Goal: Transaction & Acquisition: Purchase product/service

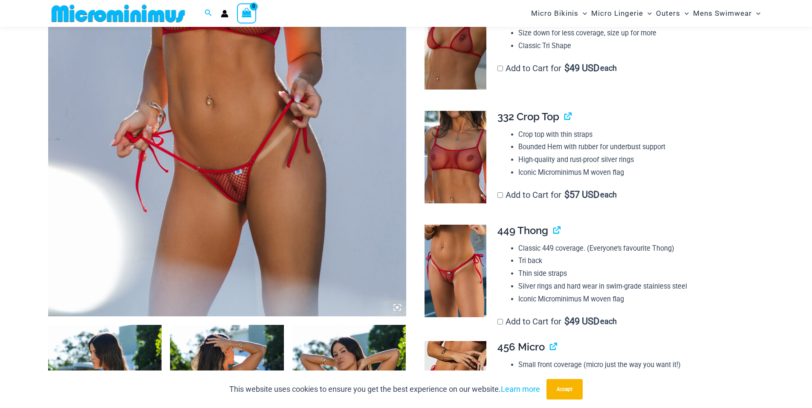
scroll to position [341, 0]
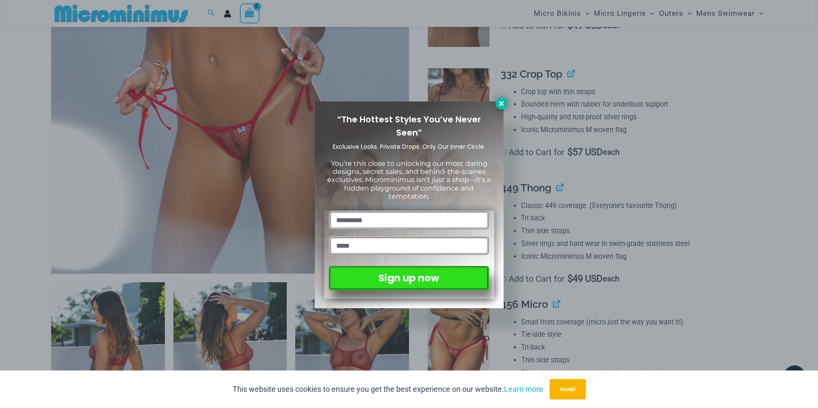
click at [503, 104] on icon at bounding box center [501, 103] width 5 height 5
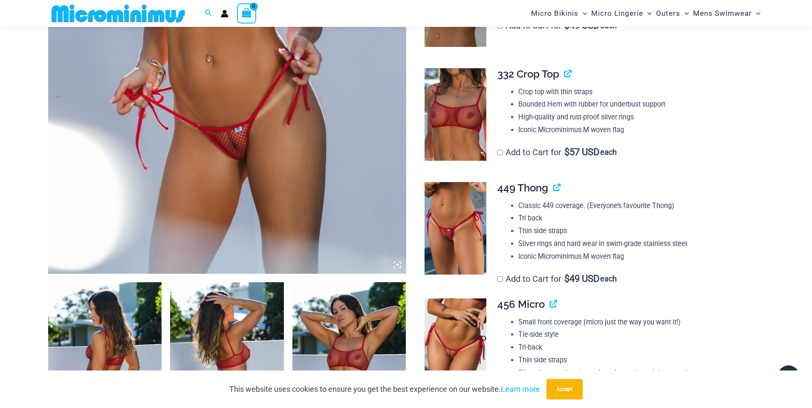
click at [397, 262] on icon at bounding box center [397, 265] width 8 height 8
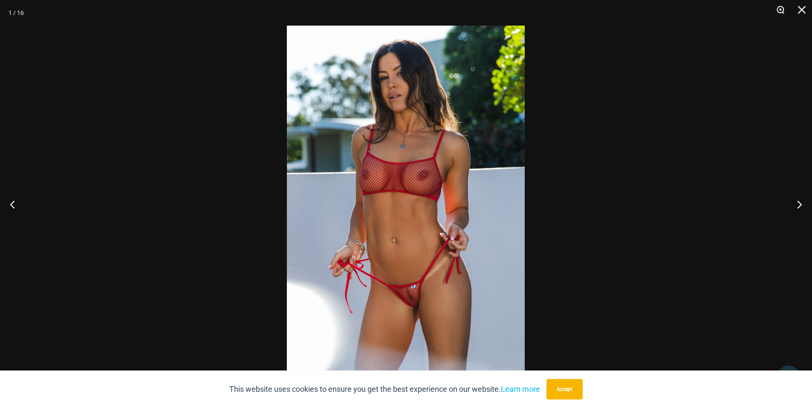
click at [780, 8] on button "Zoom" at bounding box center [777, 13] width 21 height 26
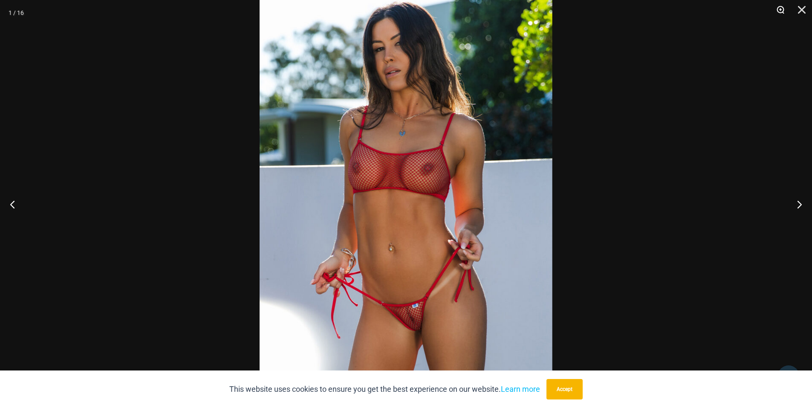
click at [780, 8] on button "Zoom" at bounding box center [777, 13] width 21 height 26
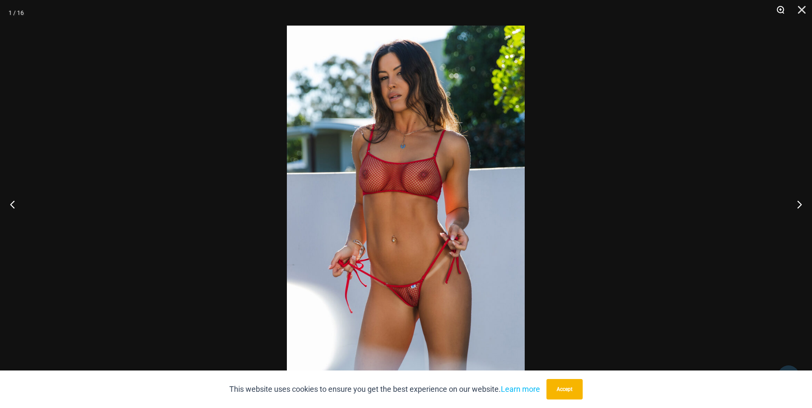
click at [780, 8] on button "Zoom" at bounding box center [777, 13] width 21 height 26
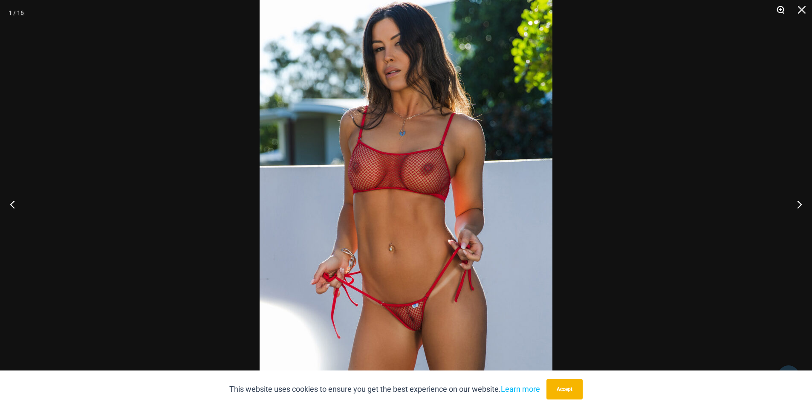
click at [780, 8] on button "Zoom" at bounding box center [777, 13] width 21 height 26
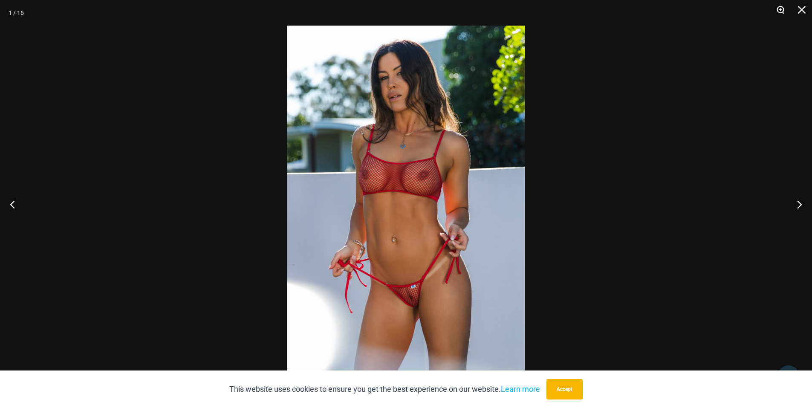
click at [780, 8] on button "Zoom" at bounding box center [777, 13] width 21 height 26
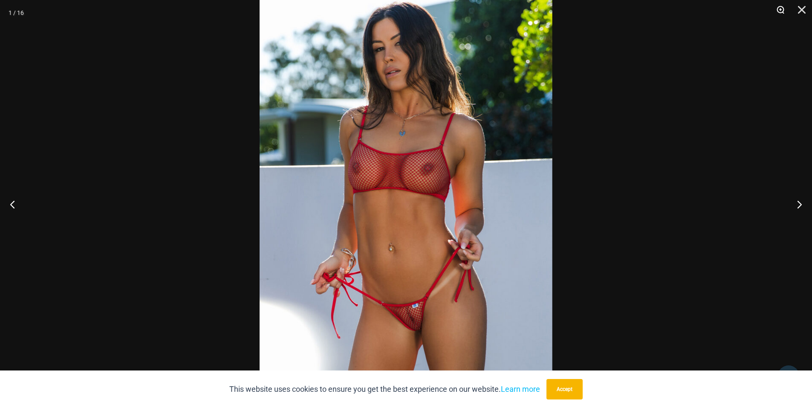
click at [780, 8] on button "Zoom" at bounding box center [777, 13] width 21 height 26
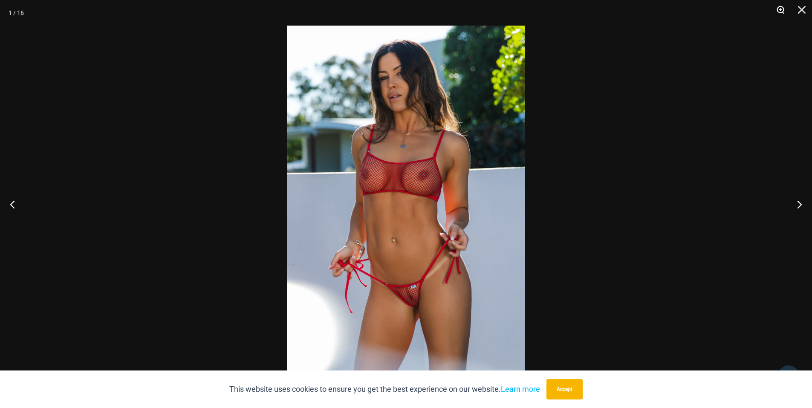
click at [780, 8] on button "Zoom" at bounding box center [777, 13] width 21 height 26
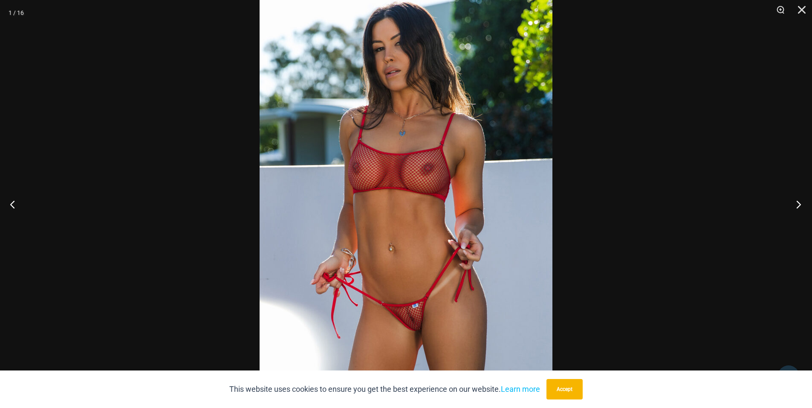
click at [799, 202] on button "Next" at bounding box center [796, 204] width 32 height 43
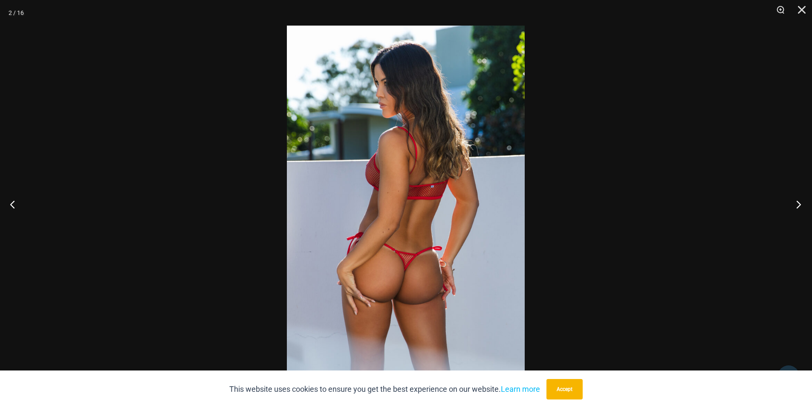
click at [798, 202] on button "Next" at bounding box center [796, 204] width 32 height 43
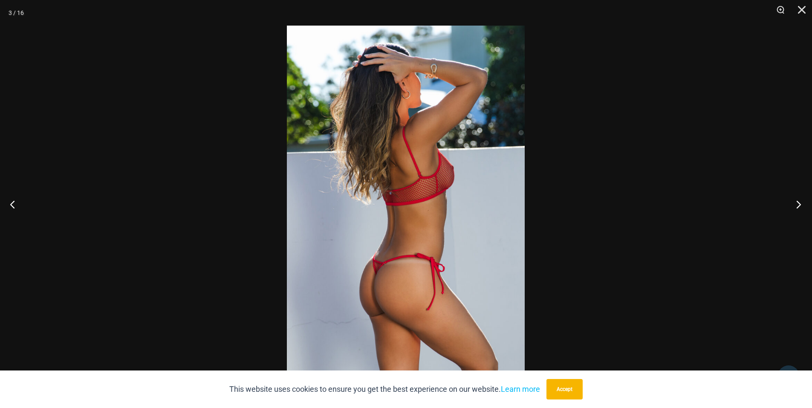
click at [795, 202] on button "Next" at bounding box center [796, 204] width 32 height 43
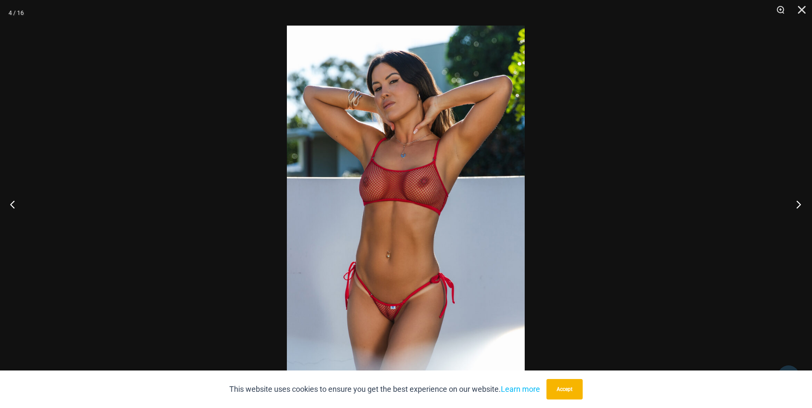
click at [790, 203] on button "Next" at bounding box center [796, 204] width 32 height 43
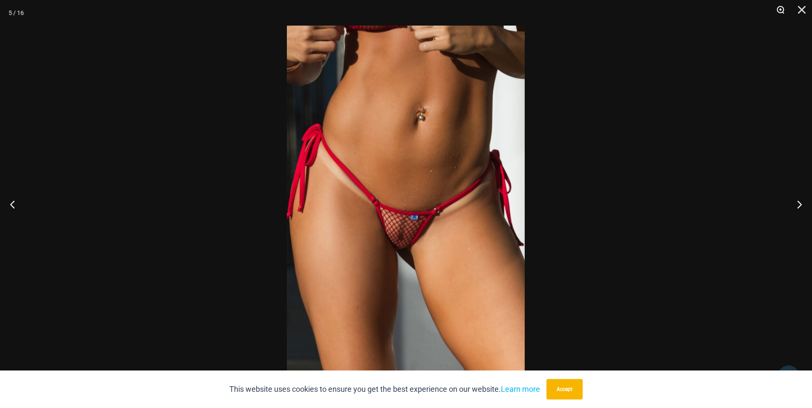
click at [781, 8] on button "Zoom" at bounding box center [777, 13] width 21 height 26
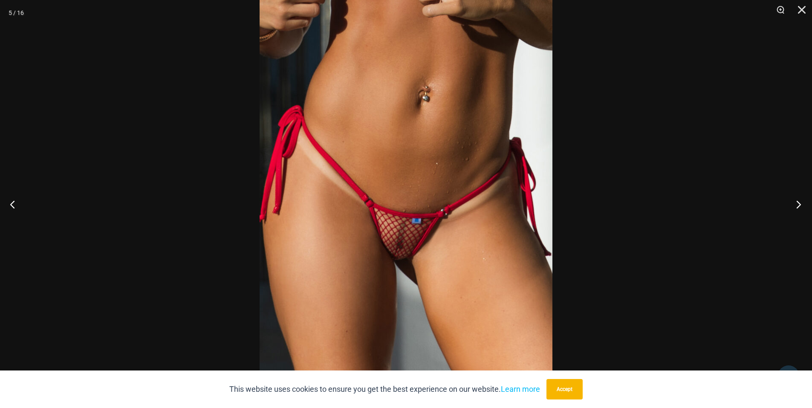
click at [797, 205] on button "Next" at bounding box center [796, 204] width 32 height 43
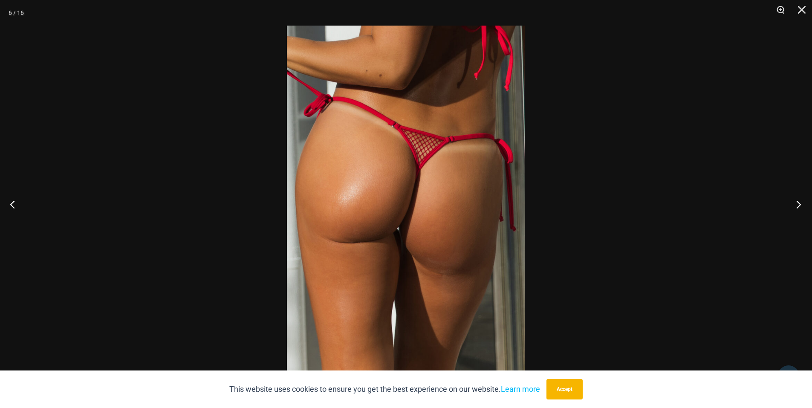
click at [797, 205] on button "Next" at bounding box center [796, 204] width 32 height 43
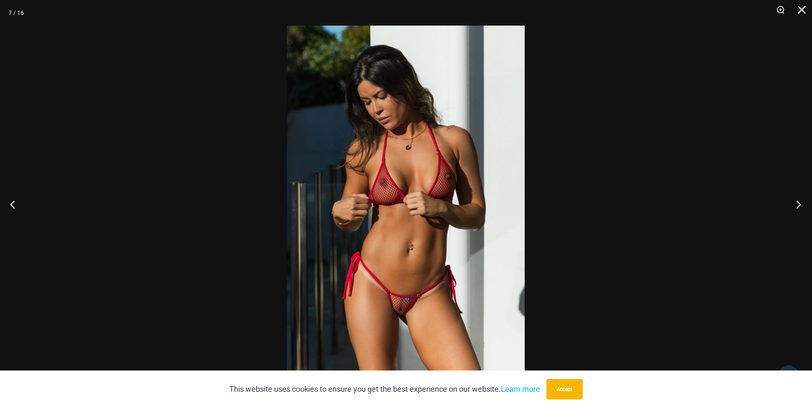
click at [797, 205] on button "Next" at bounding box center [796, 204] width 32 height 43
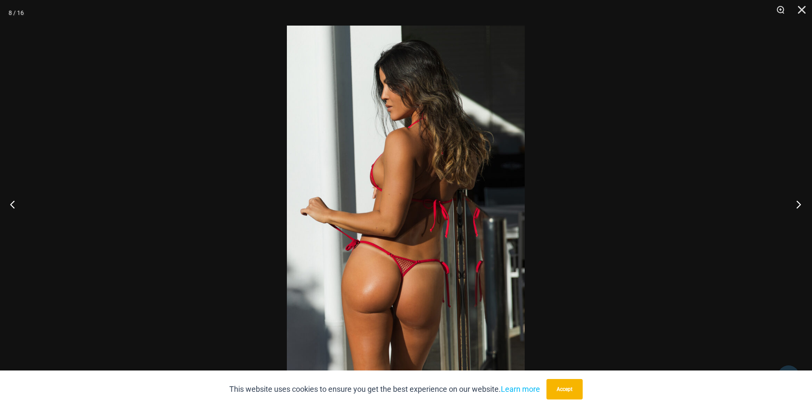
click at [797, 205] on button "Next" at bounding box center [796, 204] width 32 height 43
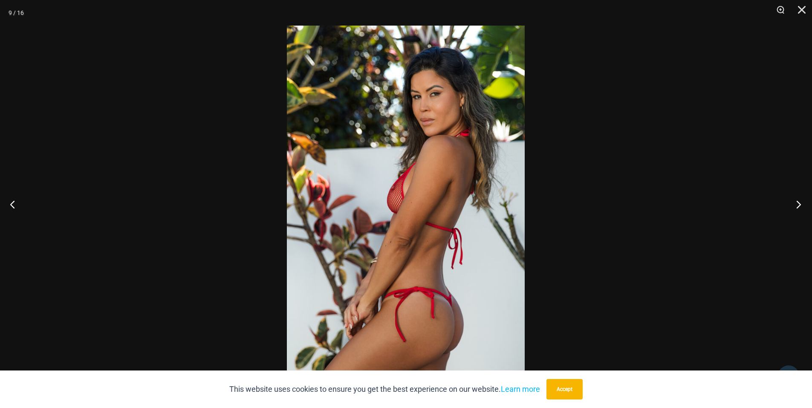
click at [797, 205] on button "Next" at bounding box center [796, 204] width 32 height 43
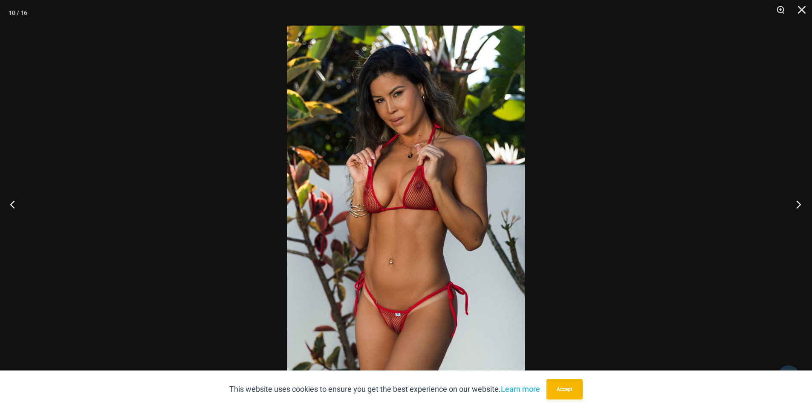
click at [797, 205] on button "Next" at bounding box center [796, 204] width 32 height 43
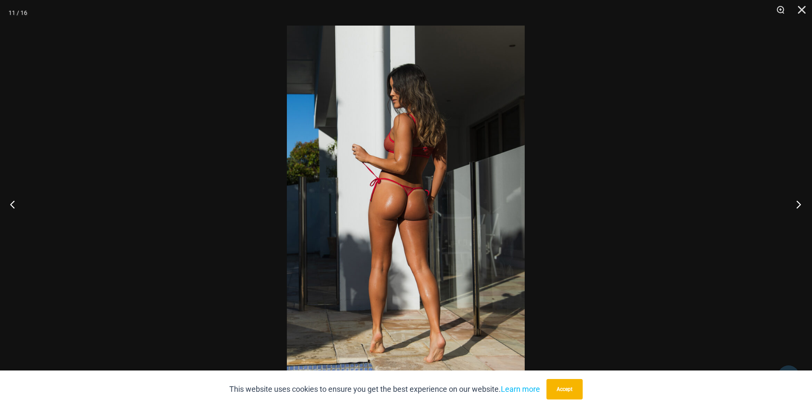
click at [797, 205] on button "Next" at bounding box center [796, 204] width 32 height 43
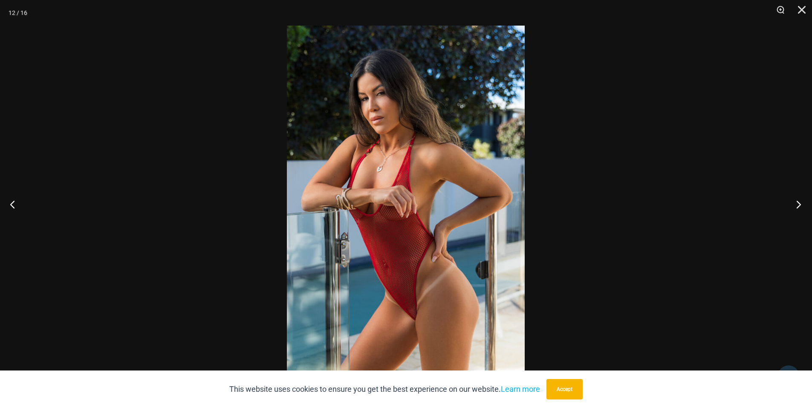
click at [797, 205] on button "Next" at bounding box center [796, 204] width 32 height 43
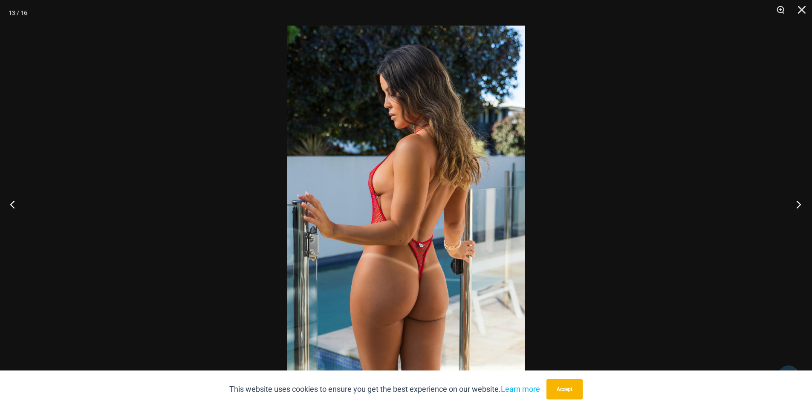
click at [797, 205] on button "Next" at bounding box center [796, 204] width 32 height 43
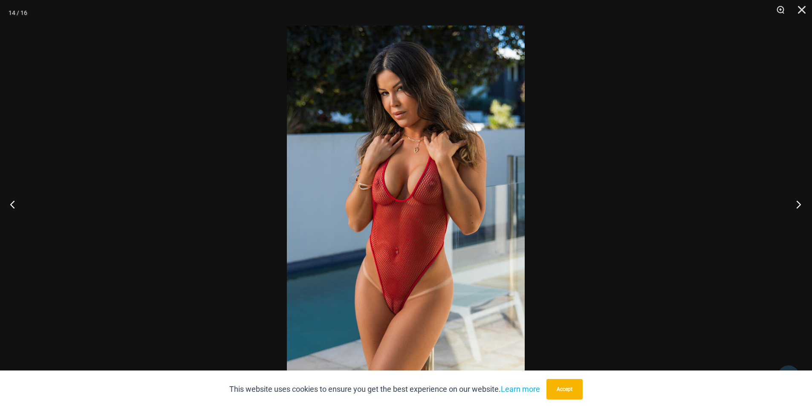
click at [797, 205] on button "Next" at bounding box center [796, 204] width 32 height 43
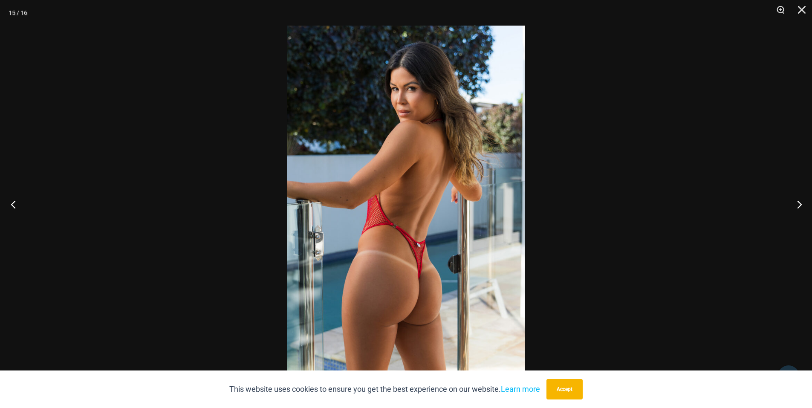
click at [17, 201] on button "Previous" at bounding box center [16, 204] width 32 height 43
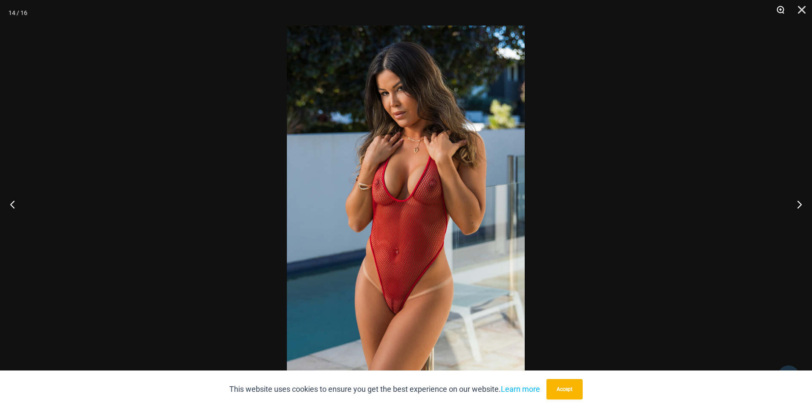
click at [777, 8] on button "Zoom" at bounding box center [777, 13] width 21 height 26
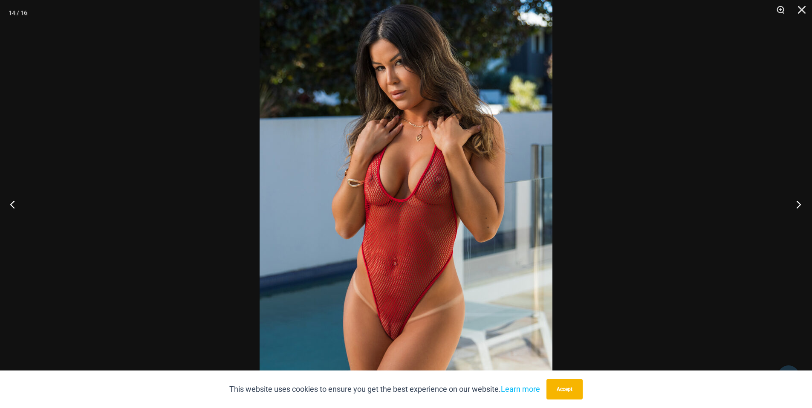
click at [790, 202] on button "Next" at bounding box center [796, 204] width 32 height 43
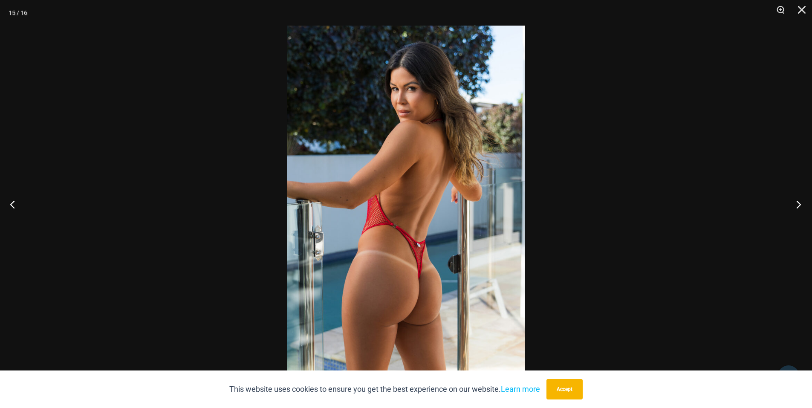
click at [790, 202] on button "Next" at bounding box center [796, 204] width 32 height 43
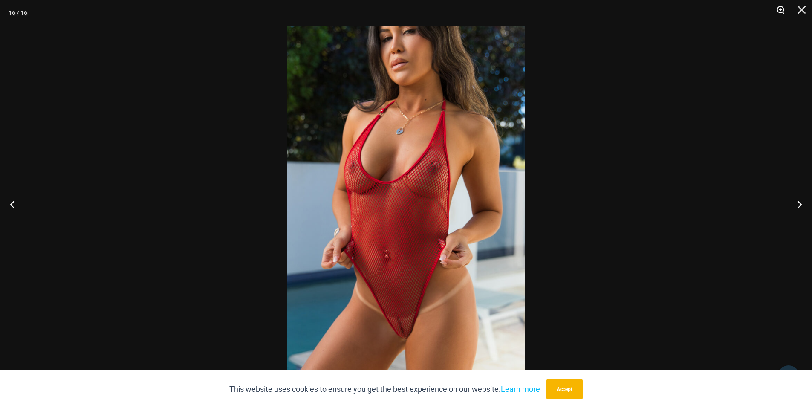
click at [781, 11] on button "Zoom" at bounding box center [777, 13] width 21 height 26
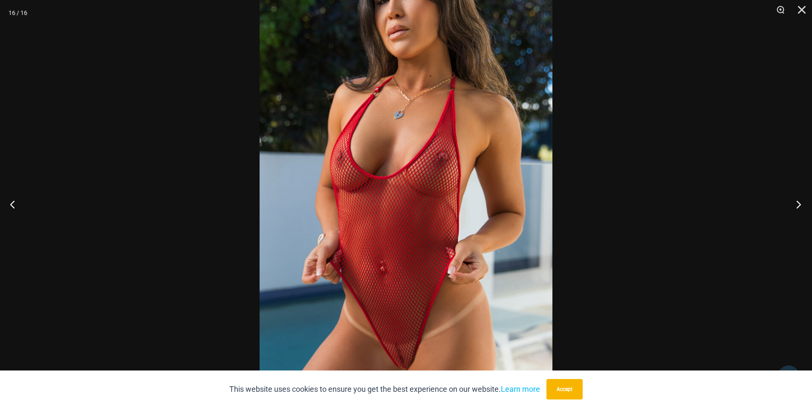
click at [794, 201] on button "Next" at bounding box center [796, 204] width 32 height 43
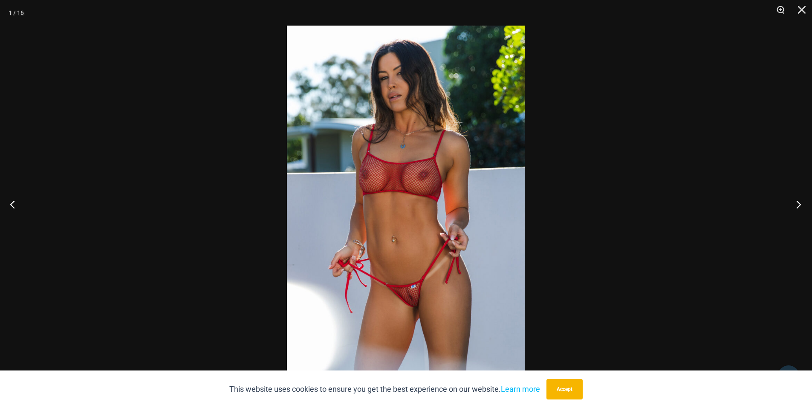
click at [794, 201] on button "Next" at bounding box center [796, 204] width 32 height 43
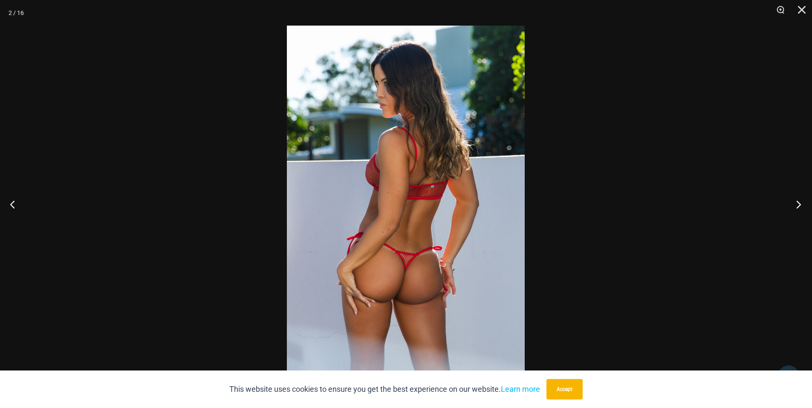
click at [794, 201] on button "Next" at bounding box center [796, 204] width 32 height 43
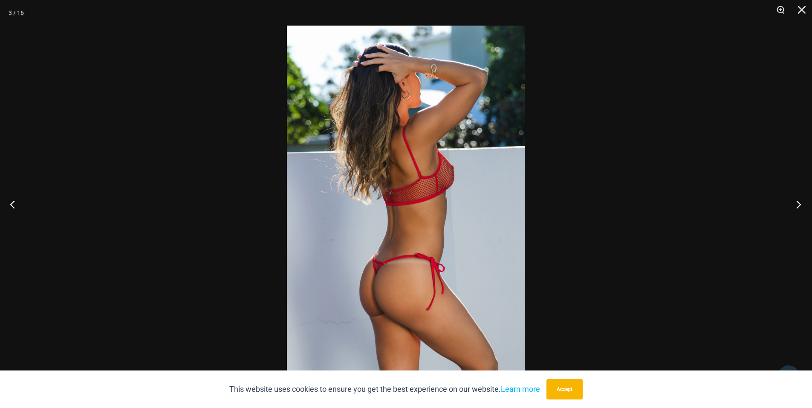
click at [794, 201] on button "Next" at bounding box center [796, 204] width 32 height 43
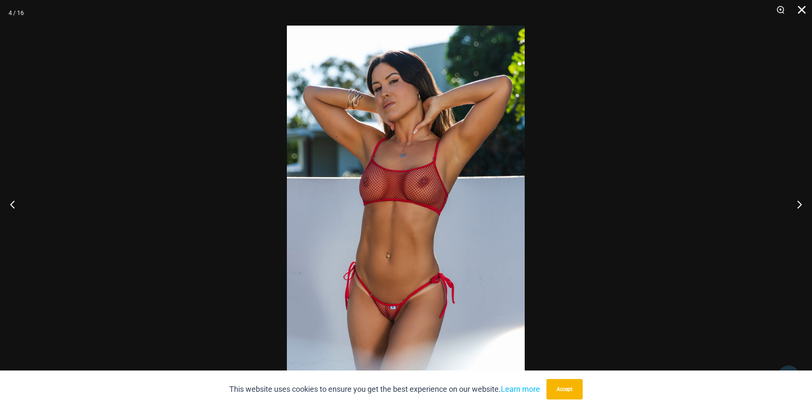
click at [801, 12] on button "Close" at bounding box center [798, 13] width 21 height 26
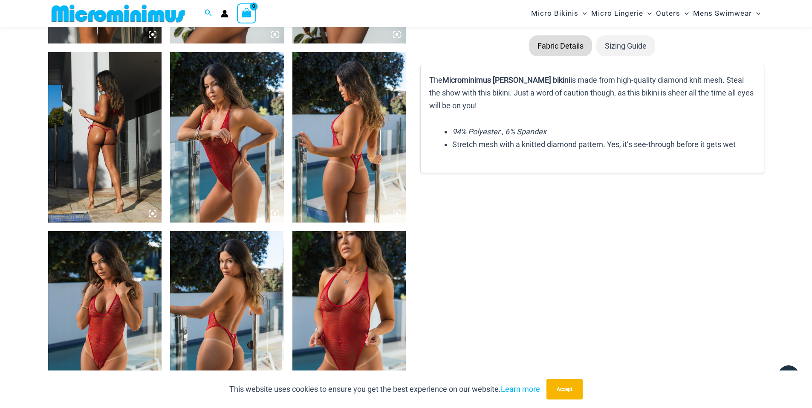
scroll to position [1321, 0]
